Goal: Answer question/provide support: Answer question/provide support

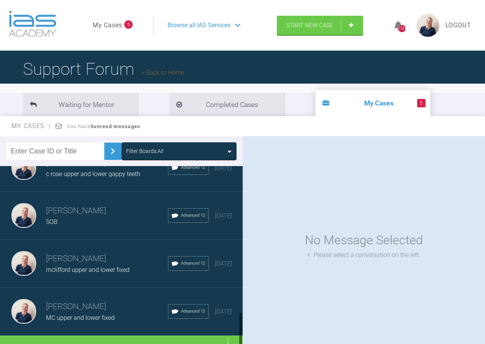
scroll to position [801, 0]
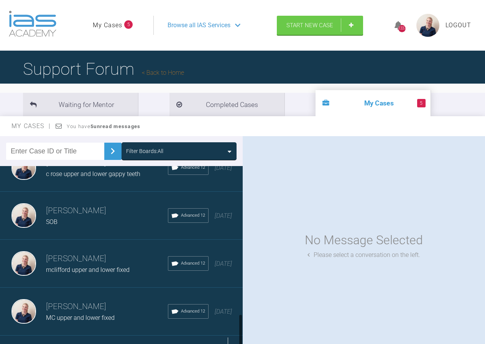
click at [110, 335] on div "Load more" at bounding box center [124, 347] width 248 height 24
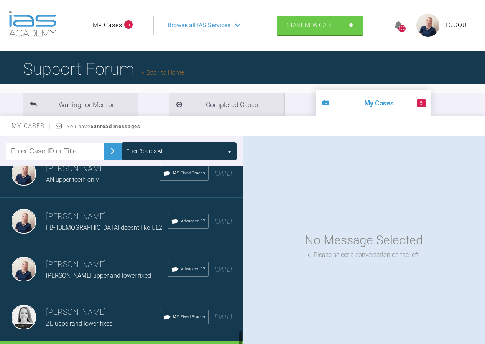
scroll to position [1760, 0]
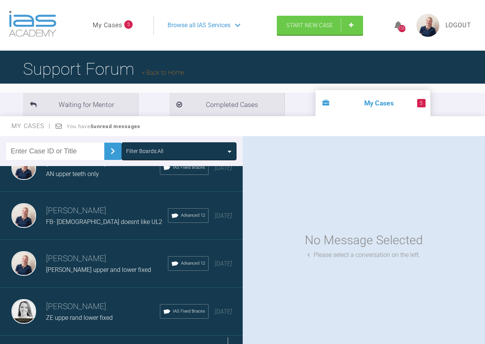
click at [119, 335] on div "Load more" at bounding box center [124, 347] width 248 height 24
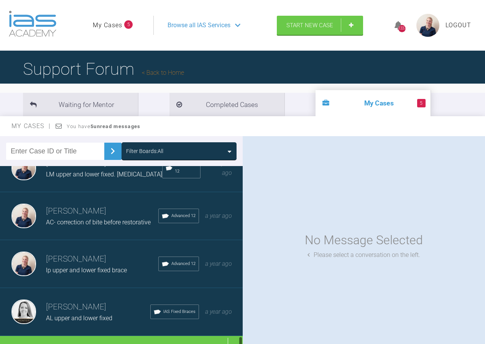
scroll to position [2723, 0]
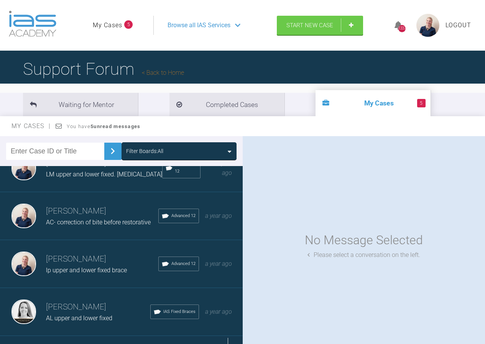
click at [123, 336] on div "Load more" at bounding box center [124, 348] width 248 height 24
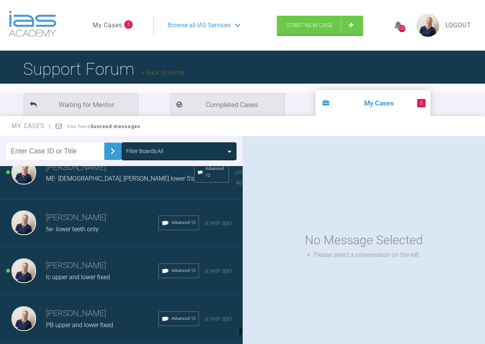
scroll to position [3452, 0]
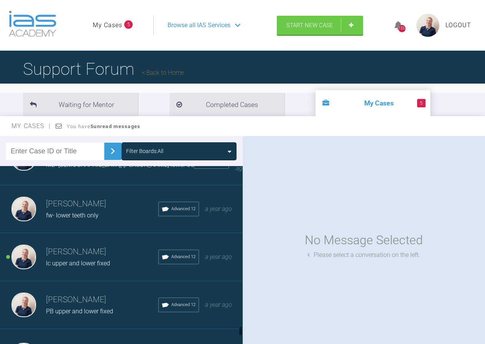
click at [110, 293] on h3 "[PERSON_NAME]" at bounding box center [102, 299] width 112 height 13
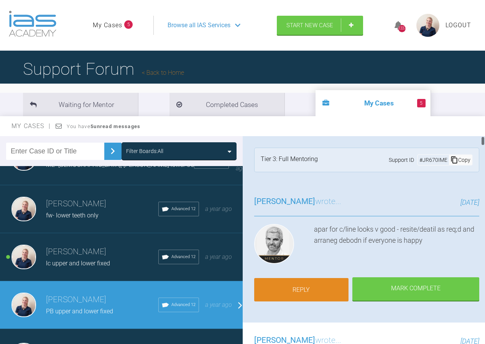
click at [315, 290] on link "Reply" at bounding box center [301, 290] width 95 height 24
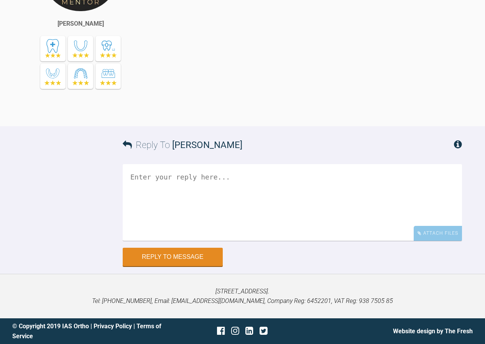
scroll to position [14169, 0]
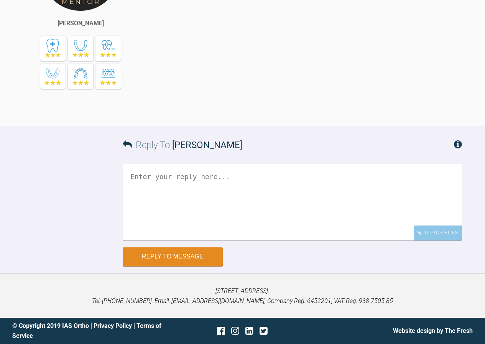
click at [202, 202] on textarea at bounding box center [292, 202] width 339 height 77
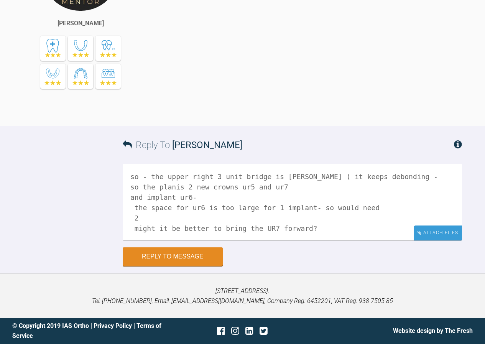
type textarea "so - the upper right 3 unit bridge is [PERSON_NAME] ( it keeps debonding - so t…"
click at [438, 232] on div "Attach Files" at bounding box center [438, 232] width 48 height 15
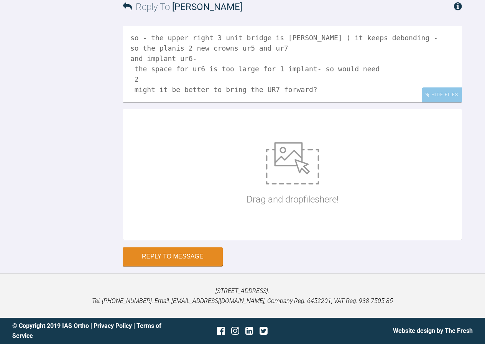
scroll to position [14284, 0]
click at [286, 184] on img at bounding box center [292, 163] width 53 height 42
type input "C:\fakepath\pbennett111.jpg"
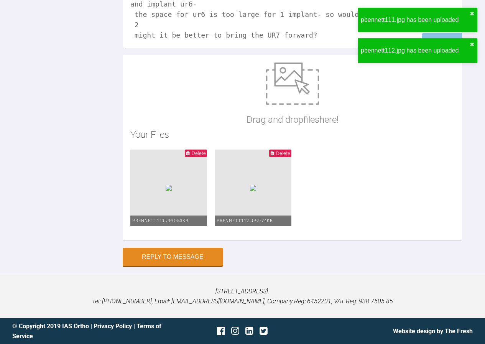
click at [309, 48] on textarea "so - the upper right 3 unit bridge is [PERSON_NAME] ( it keeps debonding - so t…" at bounding box center [292, 9] width 339 height 77
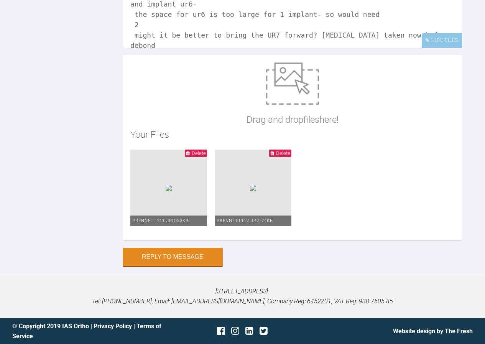
scroll to position [14362, 0]
type textarea "so - the upper right 3 unit bridge is [PERSON_NAME] ( it keeps debonding - so t…"
click at [172, 261] on button "Reply to Message" at bounding box center [173, 257] width 100 height 18
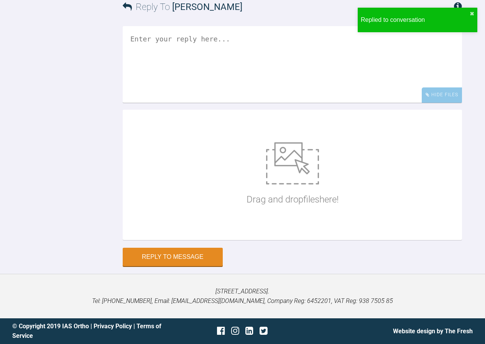
scroll to position [14300, 0]
